Goal: Transaction & Acquisition: Purchase product/service

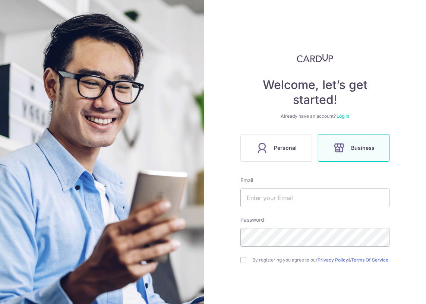
click at [333, 143] on icon at bounding box center [339, 148] width 12 height 12
click at [298, 193] on input "text" at bounding box center [314, 197] width 149 height 19
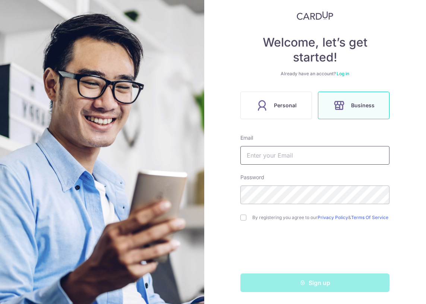
scroll to position [45, 0]
type input "[EMAIL_ADDRESS][DOMAIN_NAME]"
click at [245, 216] on div "By registering you agree to our Privacy Policy & Terms Of Service" at bounding box center [314, 217] width 149 height 9
click at [238, 216] on div "Welcome, let’s get started! Already have an account? Log in Personal Business E…" at bounding box center [315, 152] width 222 height 304
click at [240, 216] on input "checkbox" at bounding box center [243, 218] width 6 height 6
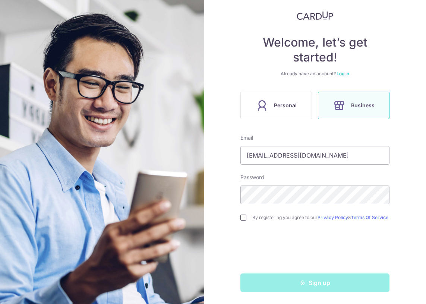
checkbox input "true"
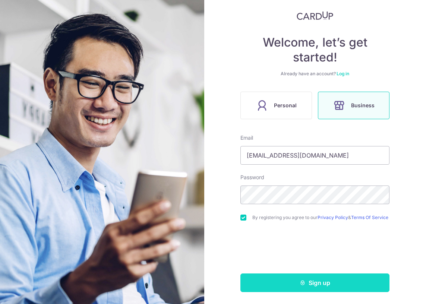
click at [288, 280] on button "Sign up" at bounding box center [314, 282] width 149 height 19
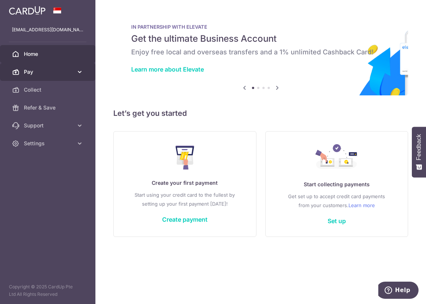
click at [61, 73] on span "Pay" at bounding box center [48, 71] width 49 height 7
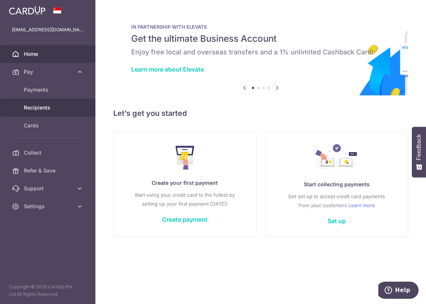
click at [54, 101] on link "Recipients" at bounding box center [47, 108] width 95 height 18
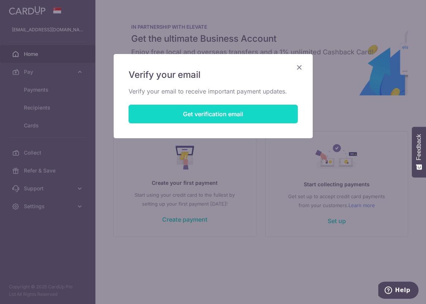
click at [261, 115] on button "Get verification email" at bounding box center [213, 114] width 169 height 19
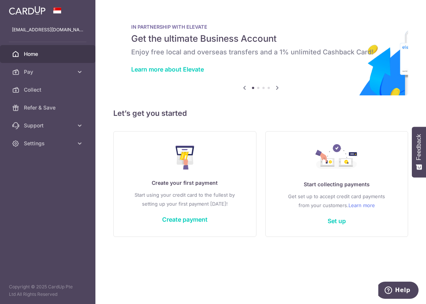
click at [278, 88] on icon at bounding box center [277, 87] width 9 height 9
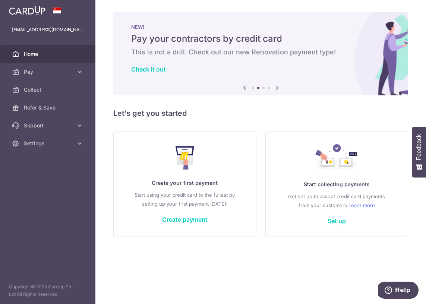
click at [278, 88] on icon at bounding box center [277, 87] width 9 height 9
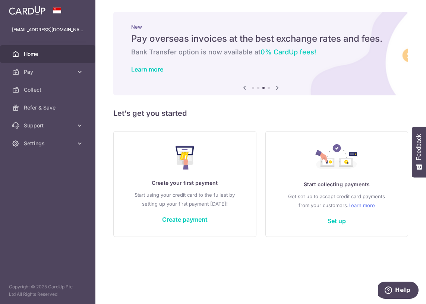
click at [278, 88] on icon at bounding box center [277, 87] width 9 height 9
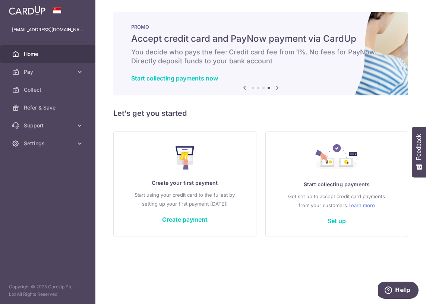
click at [278, 88] on icon at bounding box center [277, 87] width 9 height 9
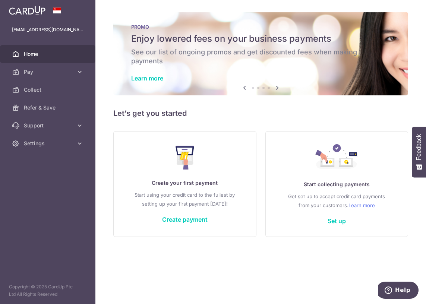
click at [278, 88] on icon at bounding box center [277, 87] width 9 height 9
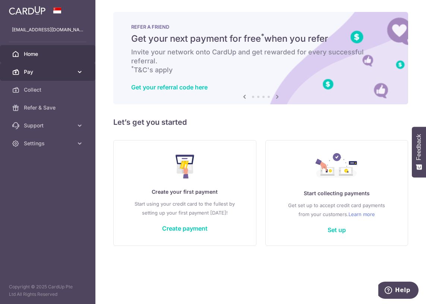
click at [66, 68] on span "Pay" at bounding box center [48, 71] width 49 height 7
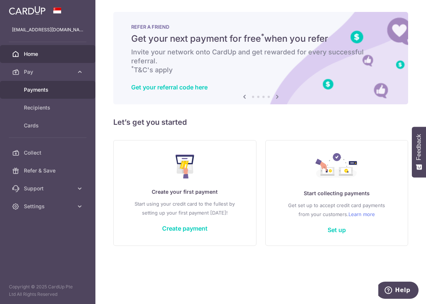
click at [41, 88] on span "Payments" at bounding box center [48, 89] width 49 height 7
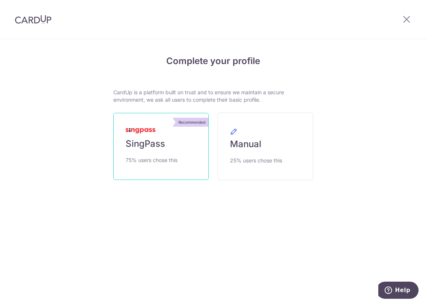
click at [137, 129] on img at bounding box center [141, 130] width 30 height 5
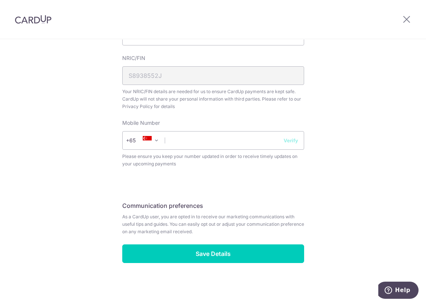
scroll to position [173, 0]
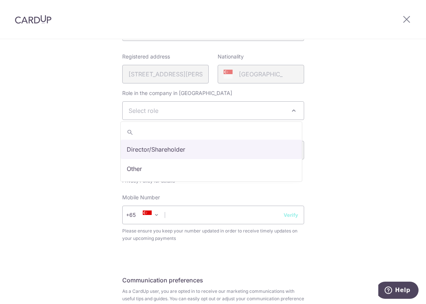
click at [217, 119] on span "Select role" at bounding box center [213, 111] width 181 height 18
click at [217, 113] on span "Select role" at bounding box center [213, 111] width 181 height 18
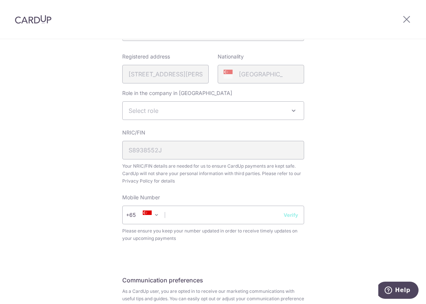
click at [217, 113] on span "Select role" at bounding box center [213, 111] width 181 height 18
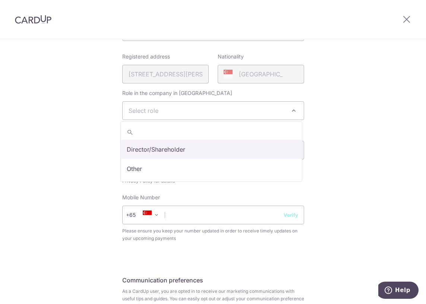
select select "director"
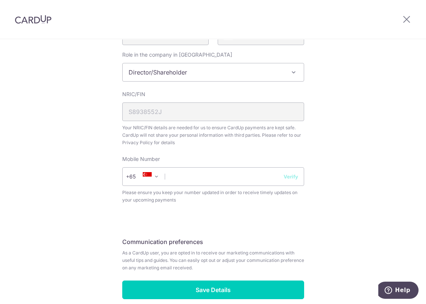
scroll to position [248, 0]
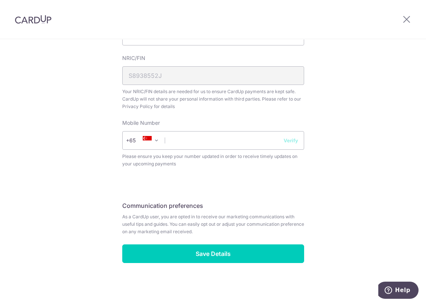
click at [184, 164] on span "Please ensure you keep your number updated in order to receive timely updates o…" at bounding box center [213, 160] width 182 height 15
click at [166, 140] on input "text" at bounding box center [213, 140] width 182 height 19
type input "90306668"
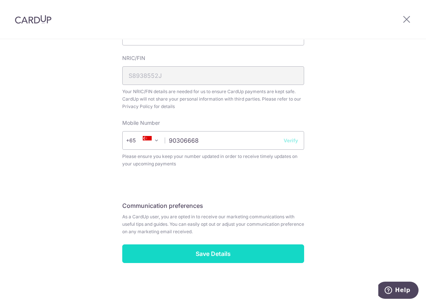
click at [192, 251] on input "Save Details" at bounding box center [213, 253] width 182 height 19
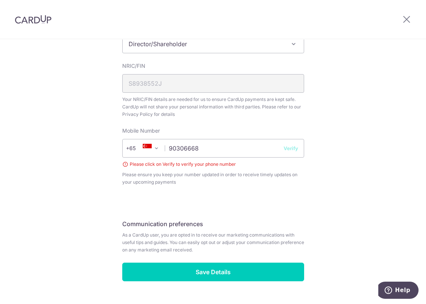
scroll to position [258, 0]
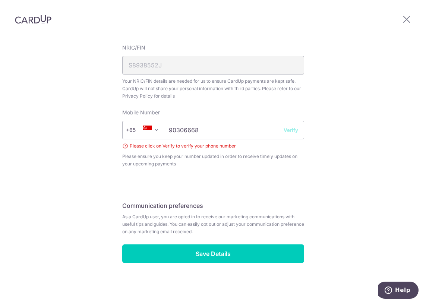
click at [289, 131] on button "Verify" at bounding box center [290, 129] width 15 height 7
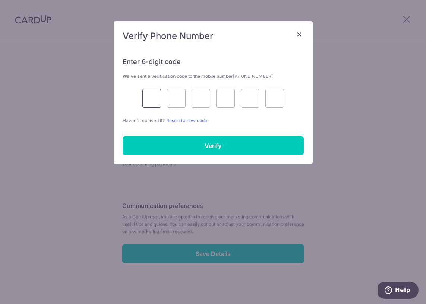
click at [148, 98] on input "text" at bounding box center [151, 98] width 19 height 19
type input "3"
type input "8"
type input "3"
type input "7"
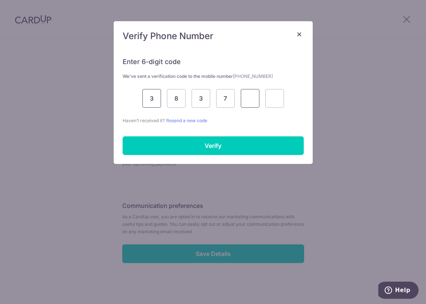
type input "8"
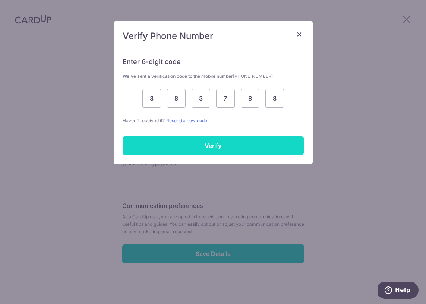
click at [223, 147] on input "Verify" at bounding box center [213, 145] width 181 height 19
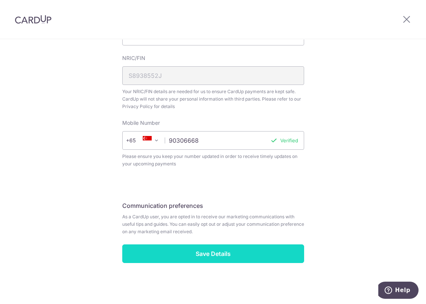
click at [191, 260] on input "Save Details" at bounding box center [213, 253] width 182 height 19
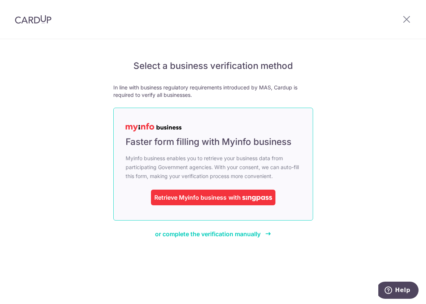
click at [187, 193] on div "Retrieve Myinfo business" at bounding box center [190, 197] width 72 height 9
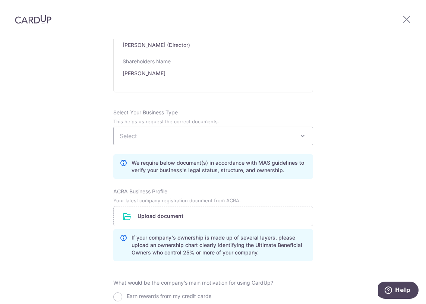
scroll to position [447, 0]
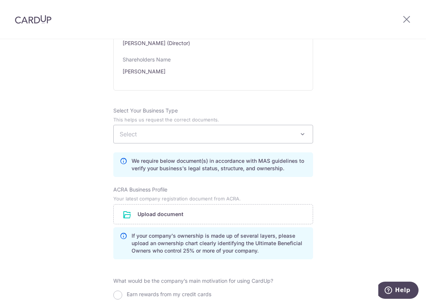
click at [176, 137] on span "Select" at bounding box center [213, 134] width 199 height 18
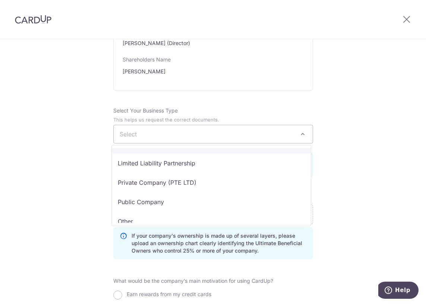
scroll to position [61, 0]
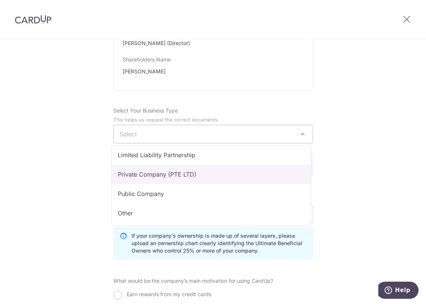
select select "Private Company (PTE LTD)"
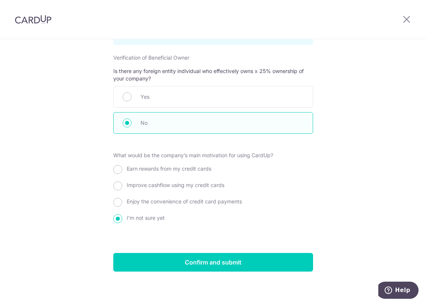
scroll to position [756, 0]
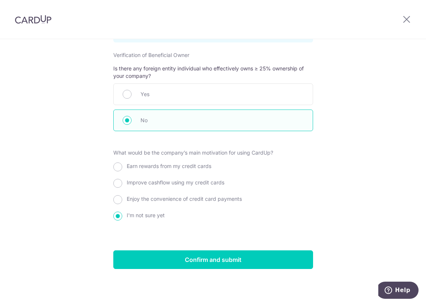
click at [190, 167] on span "Earn rewards from my credit cards" at bounding box center [169, 166] width 85 height 6
click at [122, 167] on input "Earn rewards from my credit cards" at bounding box center [117, 166] width 9 height 9
radio input "true"
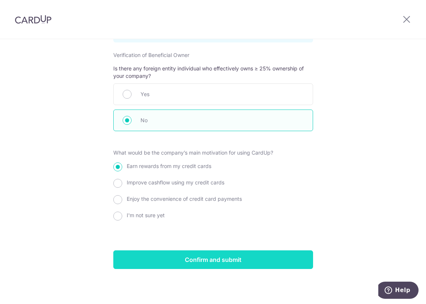
click at [210, 262] on input "Confirm and submit" at bounding box center [213, 259] width 200 height 19
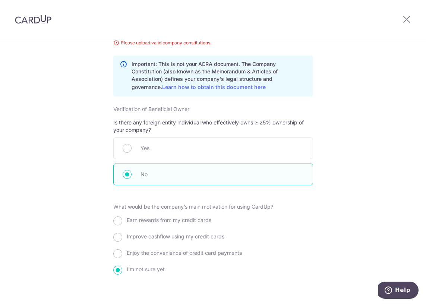
scroll to position [564, 0]
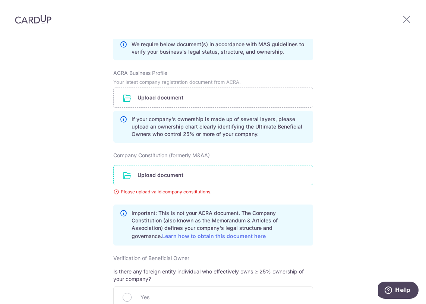
click at [161, 177] on input "file" at bounding box center [213, 174] width 199 height 19
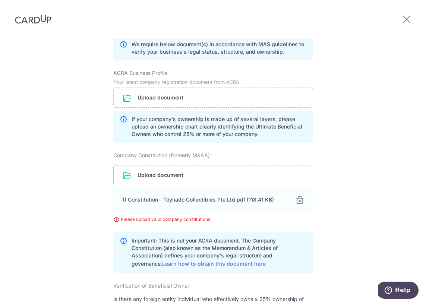
scroll to position [526, 0]
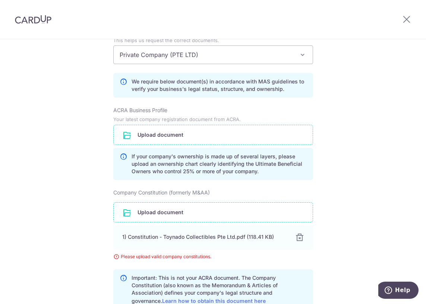
click at [181, 137] on input "file" at bounding box center [213, 134] width 199 height 19
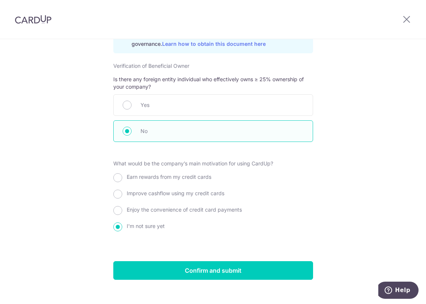
scroll to position [822, 0]
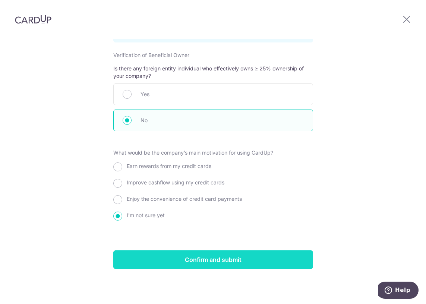
click at [197, 252] on input "Confirm and submit" at bounding box center [213, 259] width 200 height 19
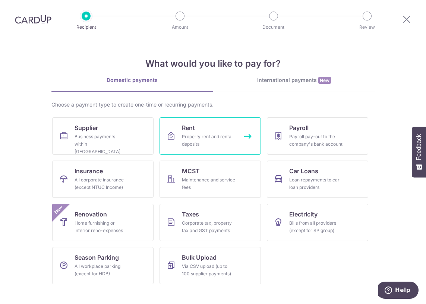
click at [202, 135] on div "Property rent and rental deposits" at bounding box center [209, 140] width 54 height 15
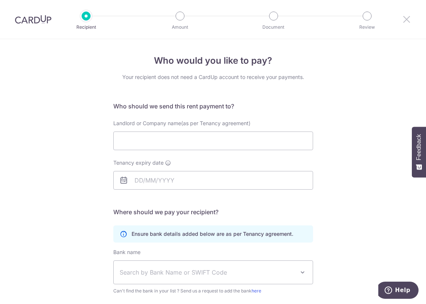
click at [406, 20] on icon at bounding box center [406, 19] width 9 height 9
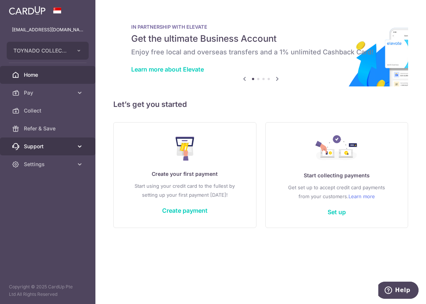
click at [32, 146] on span "Support" at bounding box center [48, 146] width 49 height 7
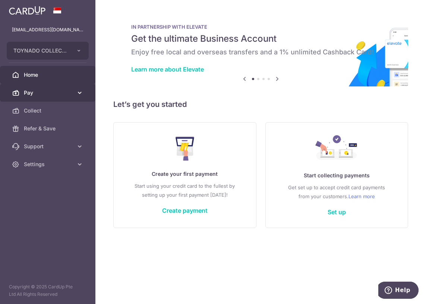
click at [28, 91] on span "Pay" at bounding box center [48, 92] width 49 height 7
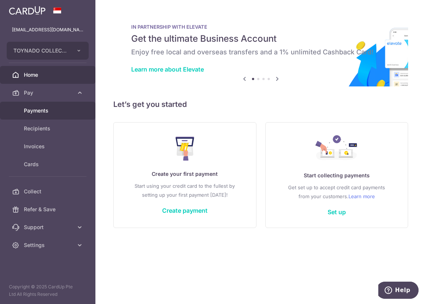
click at [34, 111] on span "Payments" at bounding box center [48, 110] width 49 height 7
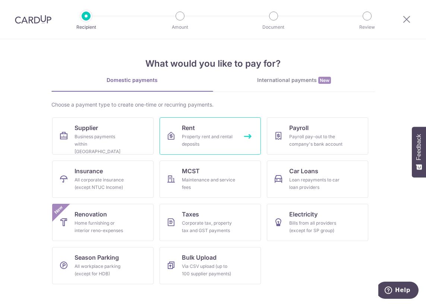
click at [203, 144] on div "Property rent and rental deposits" at bounding box center [209, 140] width 54 height 15
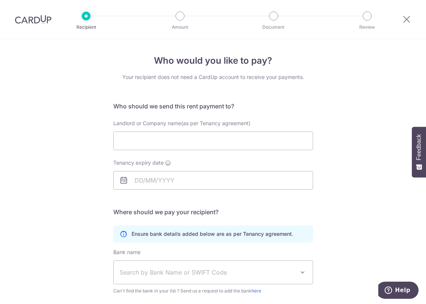
click at [174, 17] on li "Amount" at bounding box center [137, 16] width 93 height 9
click at [25, 19] on img at bounding box center [33, 19] width 37 height 9
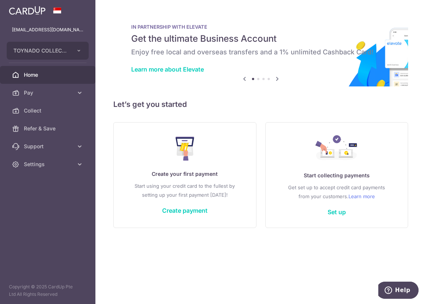
drag, startPoint x: 344, startPoint y: 53, endPoint x: 269, endPoint y: 58, distance: 75.5
click at [269, 58] on div "IN PARTNERSHIP WITH ELEVATE Get the ultimate Business Account Enjoy free local …" at bounding box center [260, 49] width 295 height 74
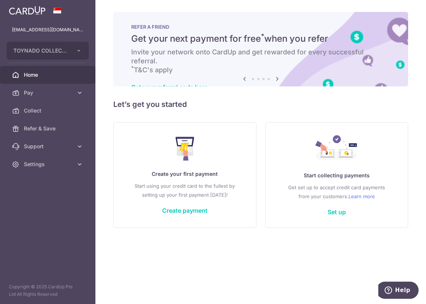
click at [278, 79] on icon at bounding box center [277, 78] width 9 height 9
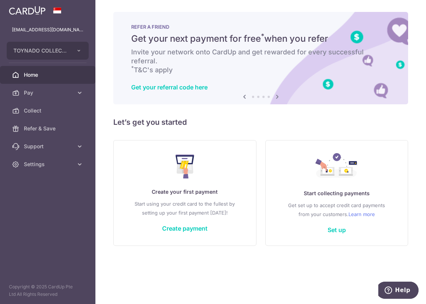
click at [278, 83] on div "Get your referral code here" at bounding box center [260, 86] width 259 height 7
click at [31, 93] on span "Pay" at bounding box center [48, 92] width 49 height 7
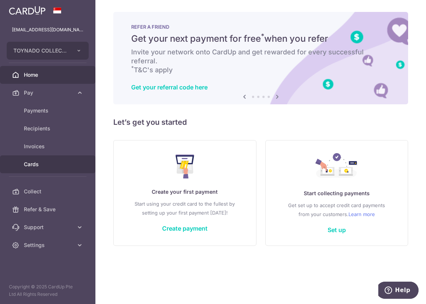
click at [29, 165] on span "Cards" at bounding box center [48, 164] width 49 height 7
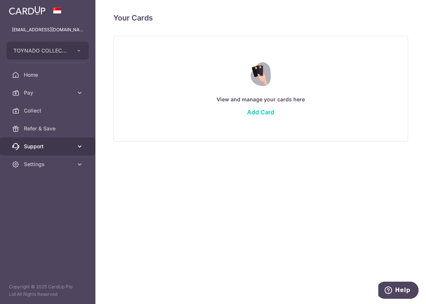
click at [36, 145] on span "Support" at bounding box center [48, 146] width 49 height 7
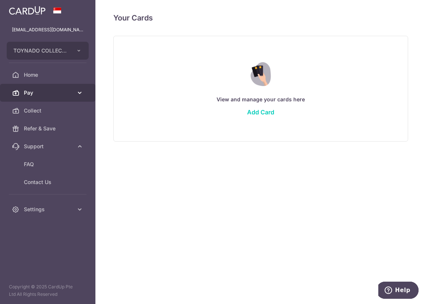
click at [42, 89] on span "Pay" at bounding box center [48, 92] width 49 height 7
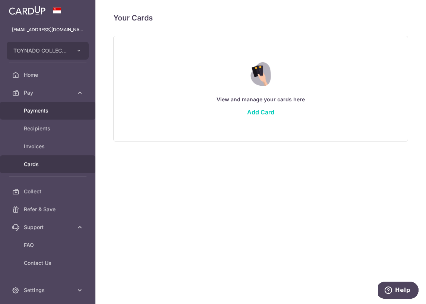
click at [47, 108] on span "Payments" at bounding box center [48, 110] width 49 height 7
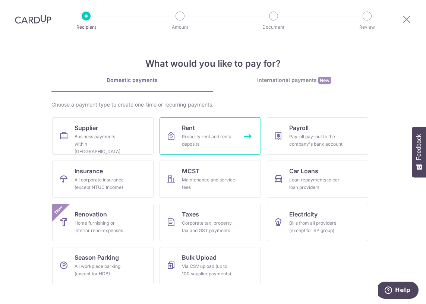
click at [225, 145] on div "Property rent and rental deposits" at bounding box center [209, 140] width 54 height 15
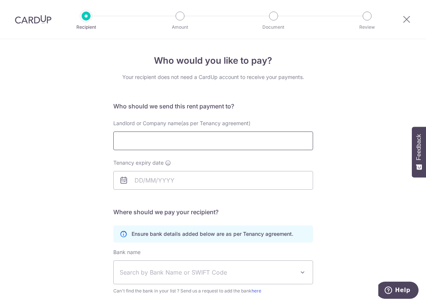
click at [124, 140] on input "Landlord or Company name(as per Tenancy agreement)" at bounding box center [213, 140] width 200 height 19
click at [95, 127] on div "Who would you like to pay? Your recipient does not need a CardUp account to rec…" at bounding box center [213, 216] width 426 height 355
click at [142, 138] on input "Landlord or Company name(as per Tenancy agreement)" at bounding box center [213, 140] width 200 height 19
paste input "Chua Jia Sheng Moses"
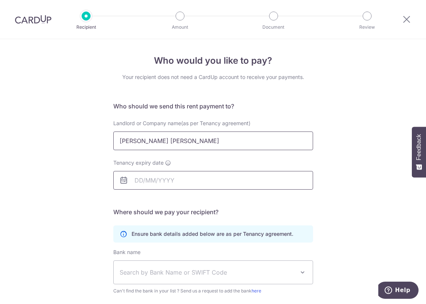
type input "Chua Jia Sheng Moses"
click at [143, 184] on input "Tenancy expiry date" at bounding box center [213, 180] width 200 height 19
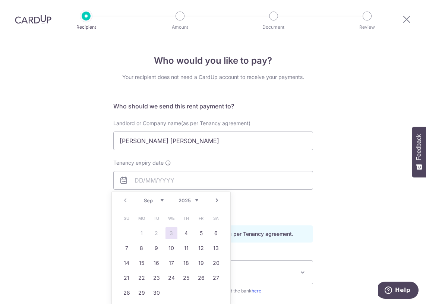
click at [161, 202] on select "Sep Oct Nov Dec" at bounding box center [154, 200] width 20 height 6
click at [190, 204] on div "Prev Next Sep Oct Nov Dec 2025 2026 2027 2028 2029 2030 2031 2032 2033 2034 2035" at bounding box center [171, 200] width 118 height 18
click at [190, 201] on select "2025 2026 2027 2028 2029 2030 2031 2032 2033 2034 2035" at bounding box center [188, 200] width 20 height 6
click at [184, 264] on link "14" at bounding box center [186, 263] width 12 height 12
type input "[DATE]"
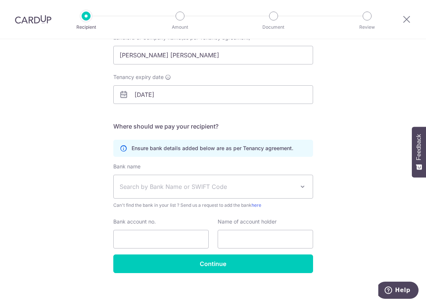
scroll to position [90, 0]
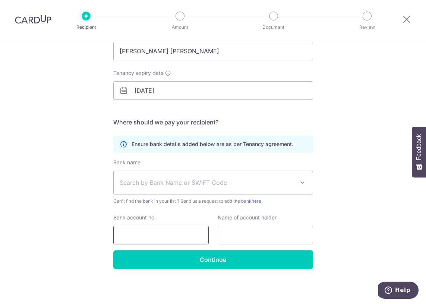
click at [139, 235] on input "Bank account no." at bounding box center [160, 235] width 95 height 19
paste input "Chua Jia Sheng Moses"
click at [149, 226] on input "Chua Jia Sheng Moses" at bounding box center [160, 235] width 95 height 19
drag, startPoint x: 191, startPoint y: 233, endPoint x: 28, endPoint y: 228, distance: 162.5
click at [29, 230] on div "Who would you like to pay? Your recipient does not need a CardUp account to rec…" at bounding box center [213, 126] width 426 height 355
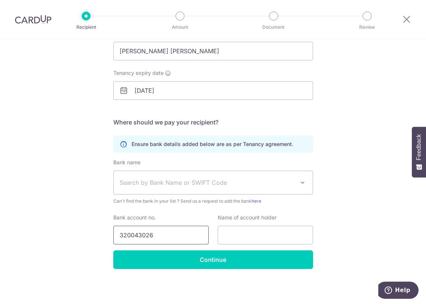
type input "320043026"
click at [226, 187] on span "Search by Bank Name or SWIFT Code" at bounding box center [213, 182] width 199 height 23
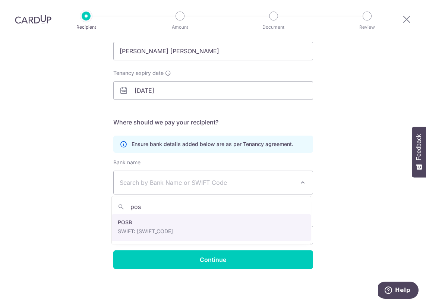
type input "pos"
select select "19"
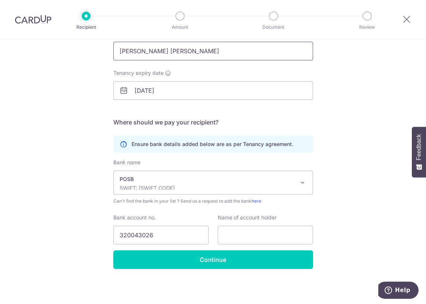
drag, startPoint x: 196, startPoint y: 54, endPoint x: 83, endPoint y: 54, distance: 112.5
click at [83, 54] on div "Who would you like to pay? Your recipient does not need a CardUp account to rec…" at bounding box center [213, 126] width 426 height 355
click at [227, 231] on input "text" at bounding box center [265, 235] width 95 height 19
paste input "Chua Jia Sheng Moses"
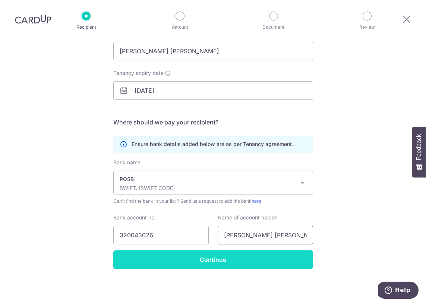
type input "Chua Jia Sheng Moses"
click at [143, 256] on input "Continue" at bounding box center [213, 259] width 200 height 19
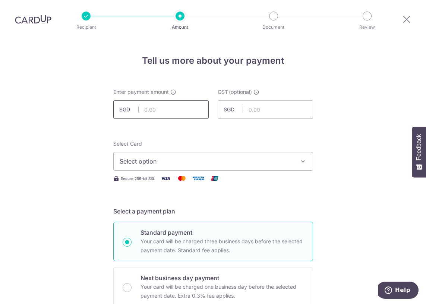
click at [167, 107] on input "text" at bounding box center [160, 109] width 95 height 19
type input "1,200.00"
click at [164, 140] on div "Select Card Select option Add credit card" at bounding box center [213, 155] width 200 height 31
click at [166, 164] on span "Select option" at bounding box center [207, 161] width 174 height 9
click at [166, 175] on ul "Add credit card" at bounding box center [213, 182] width 200 height 20
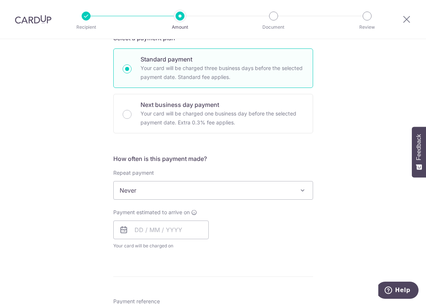
scroll to position [186, 0]
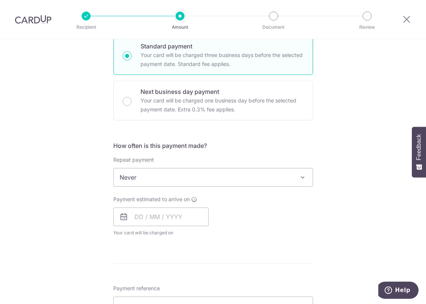
click at [164, 175] on span "Never" at bounding box center [213, 177] width 199 height 18
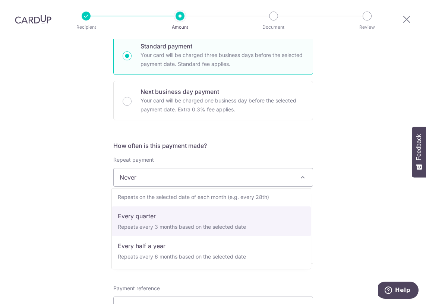
scroll to position [37, 0]
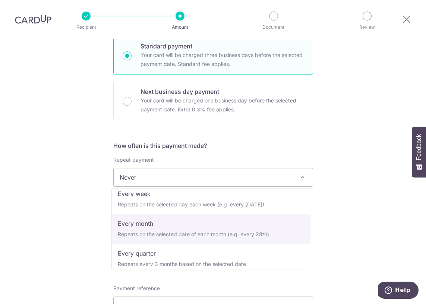
select select "3"
type input "[DATE]"
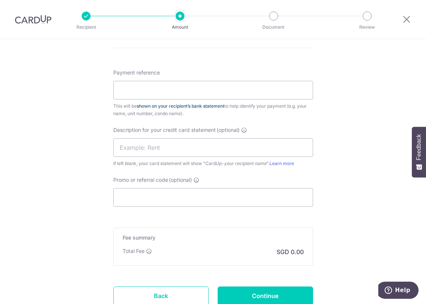
scroll to position [410, 0]
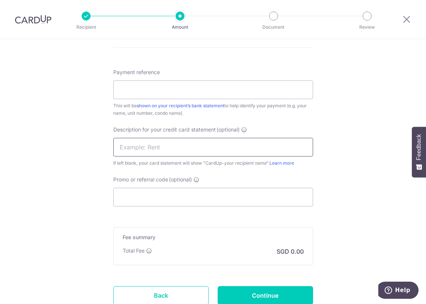
click at [167, 151] on input "text" at bounding box center [213, 147] width 200 height 19
click at [158, 205] on input "Promo or referral code (optional)" at bounding box center [213, 197] width 200 height 19
paste input "SAVERENT179"
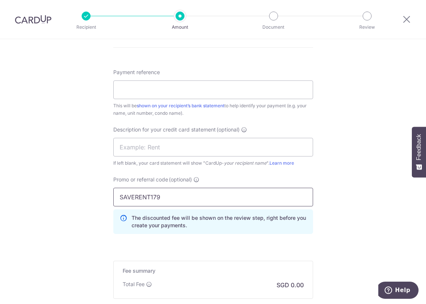
type input "SAVERENT179"
click at [173, 238] on div "Promo or referral code (optional) SAVERENT179 The discounted fee will be shown …" at bounding box center [213, 208] width 209 height 64
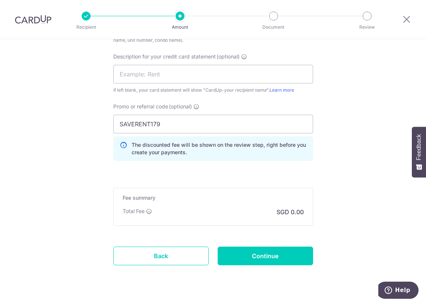
scroll to position [484, 0]
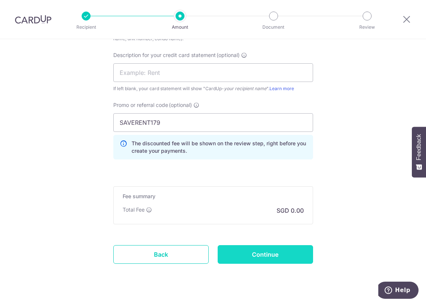
click at [227, 254] on input "Continue" at bounding box center [265, 254] width 95 height 19
type input "Create Schedule"
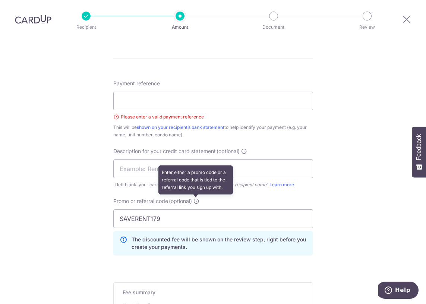
scroll to position [379, 0]
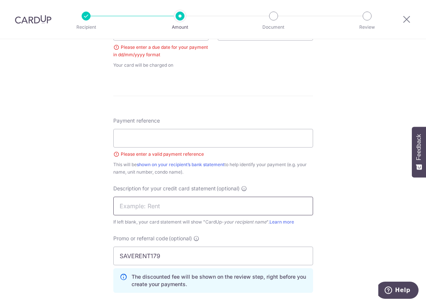
click at [164, 203] on input "text" at bounding box center [213, 206] width 200 height 19
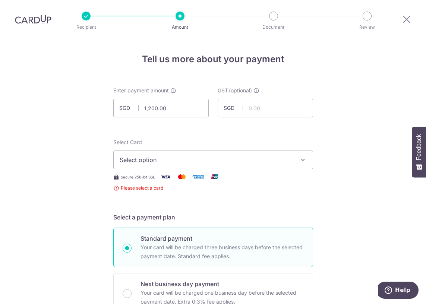
scroll to position [0, 0]
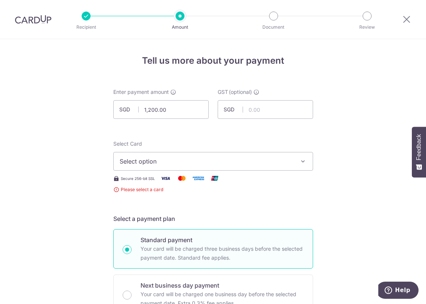
click at [272, 15] on div at bounding box center [273, 16] width 9 height 9
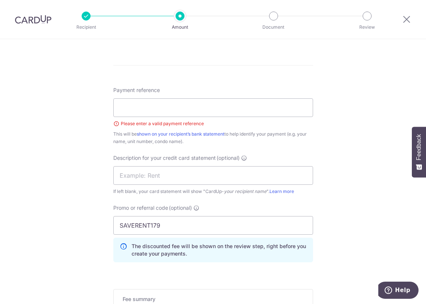
scroll to position [528, 0]
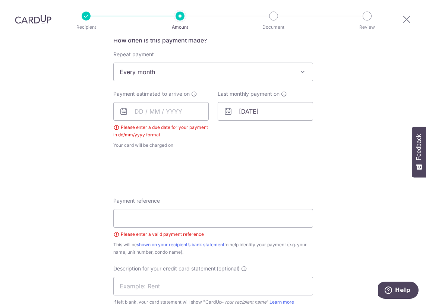
scroll to position [230, 0]
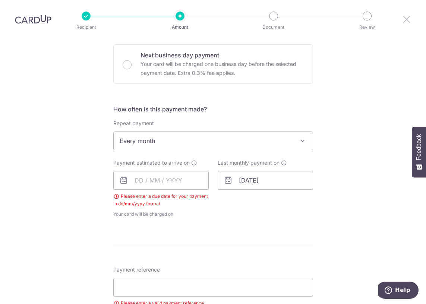
click at [407, 19] on icon at bounding box center [406, 19] width 9 height 9
